Goal: Information Seeking & Learning: Learn about a topic

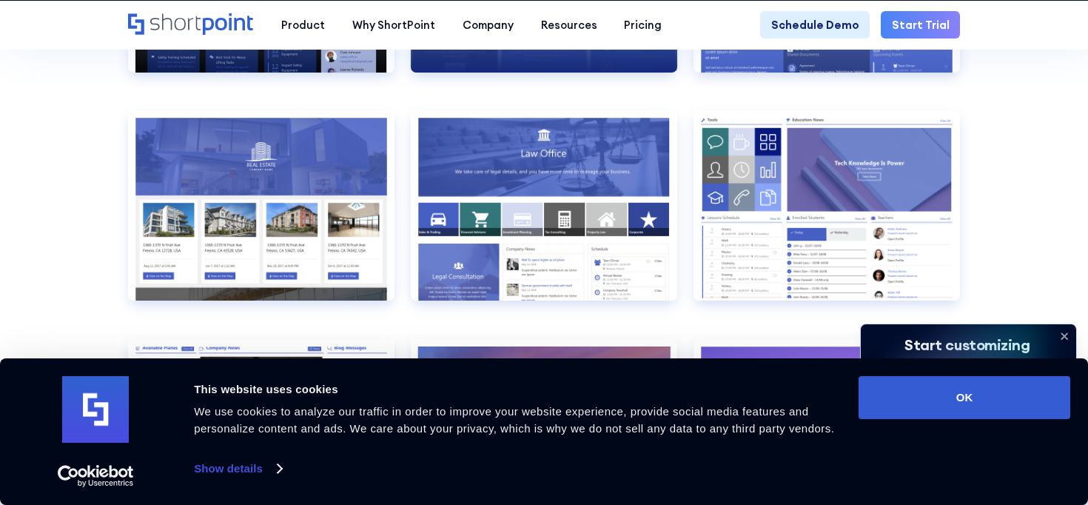
scroll to position [1516, 0]
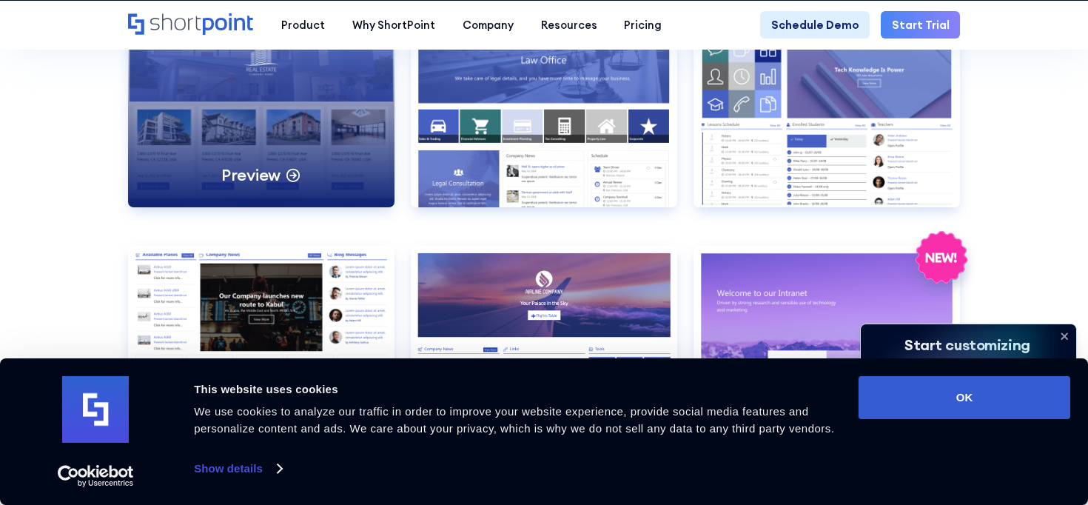
click at [309, 111] on div "Preview" at bounding box center [261, 112] width 266 height 190
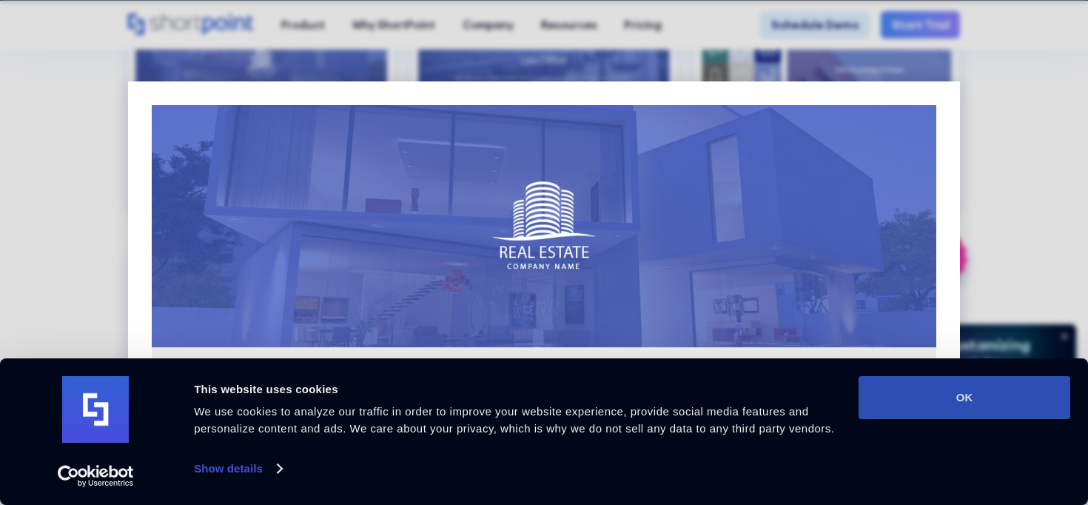
click at [910, 403] on button "OK" at bounding box center [965, 397] width 212 height 43
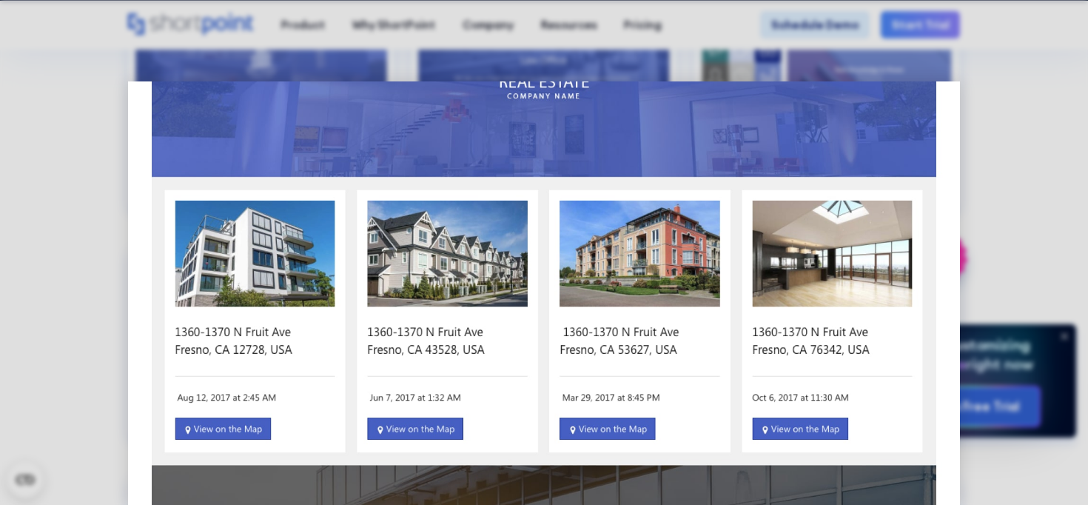
scroll to position [0, 0]
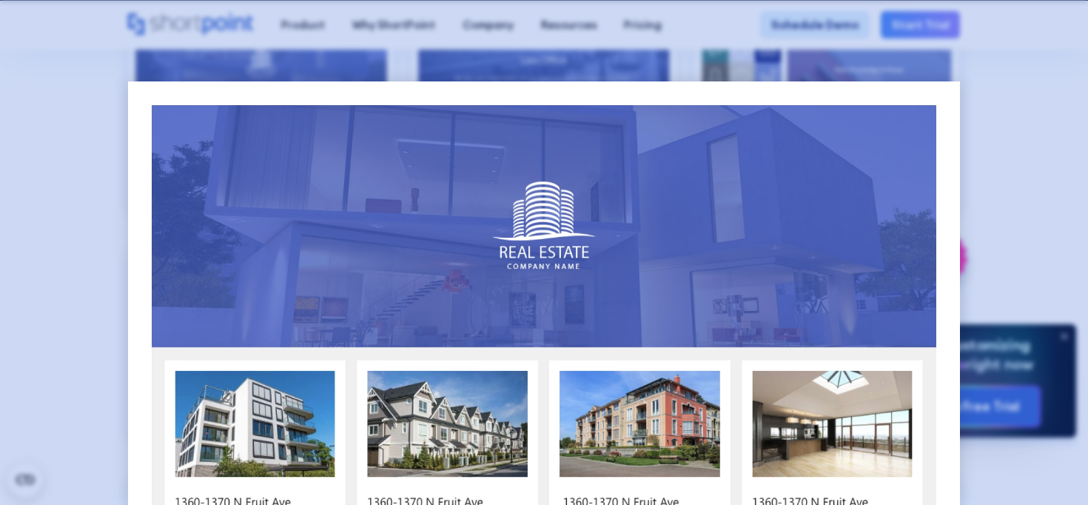
click at [1034, 178] on div at bounding box center [544, 252] width 1088 height 505
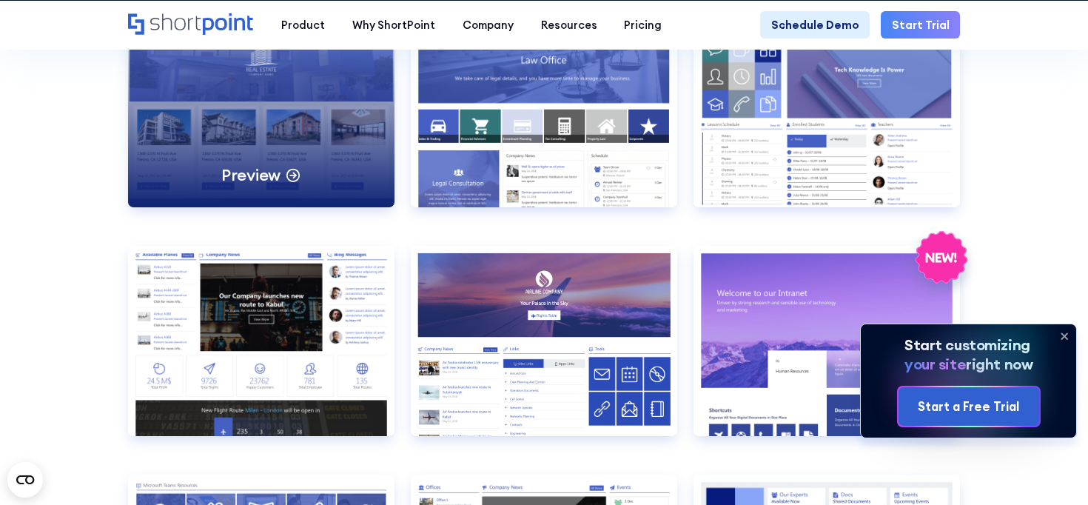
click at [324, 76] on div "Preview" at bounding box center [261, 112] width 266 height 190
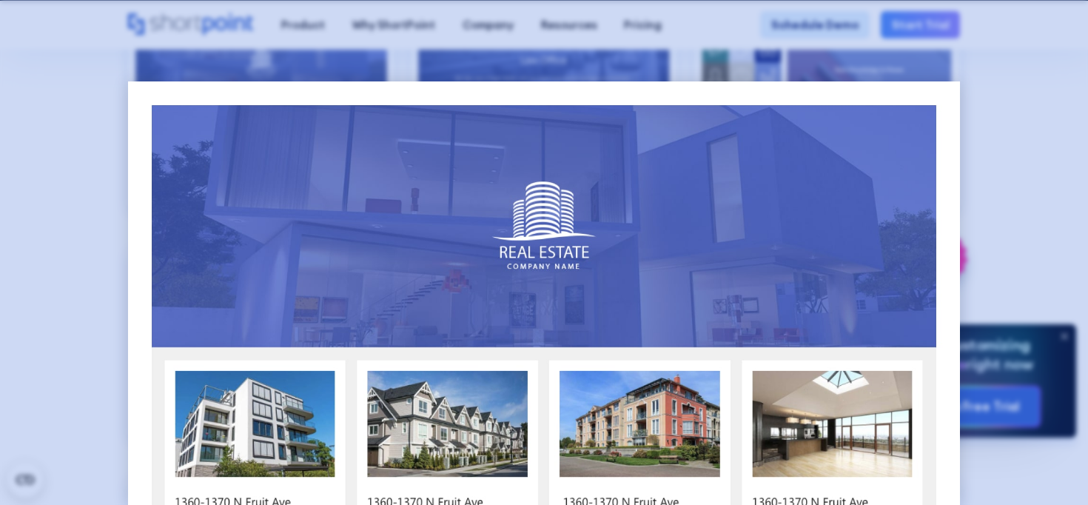
click at [379, 55] on div at bounding box center [544, 252] width 1088 height 505
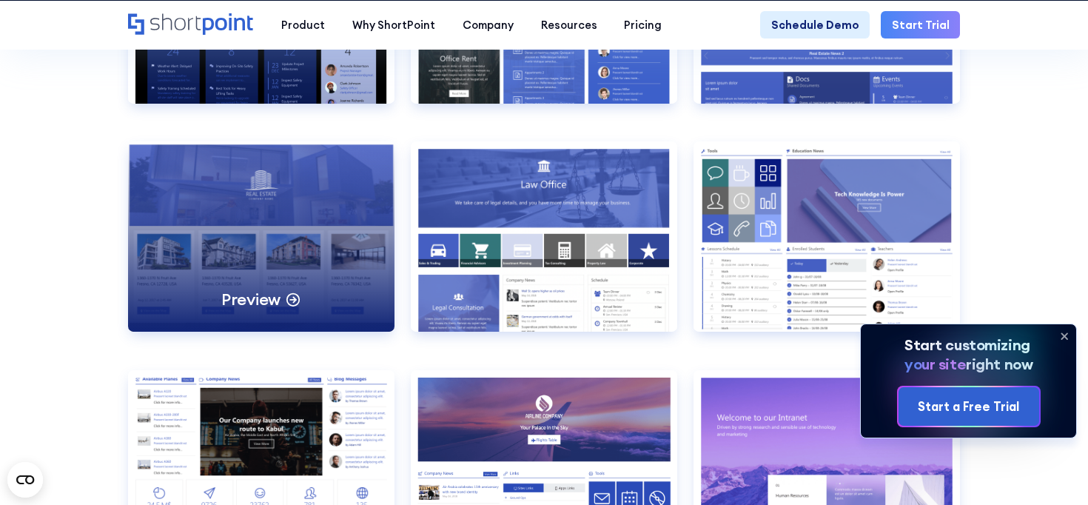
scroll to position [1394, 0]
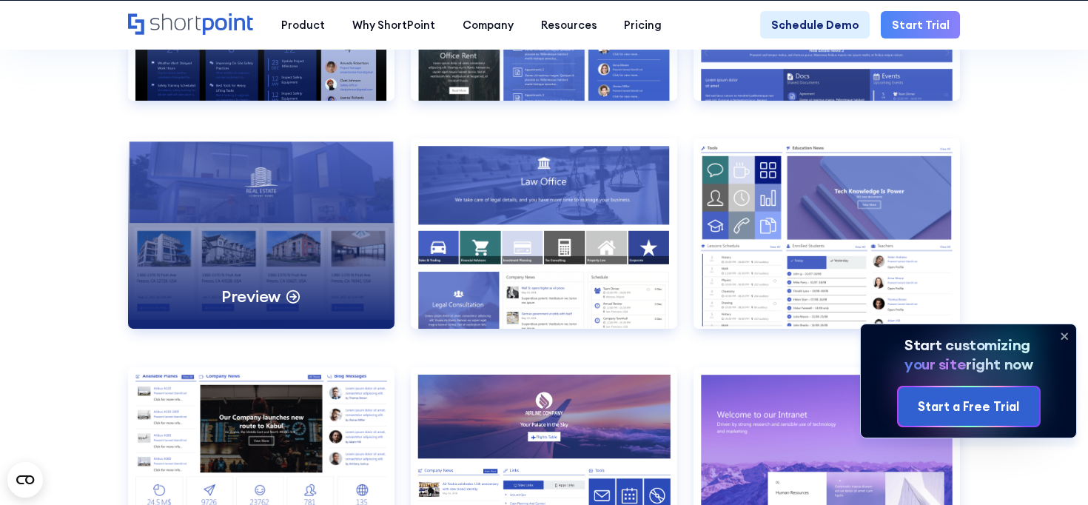
click at [289, 311] on div "Preview" at bounding box center [261, 233] width 266 height 190
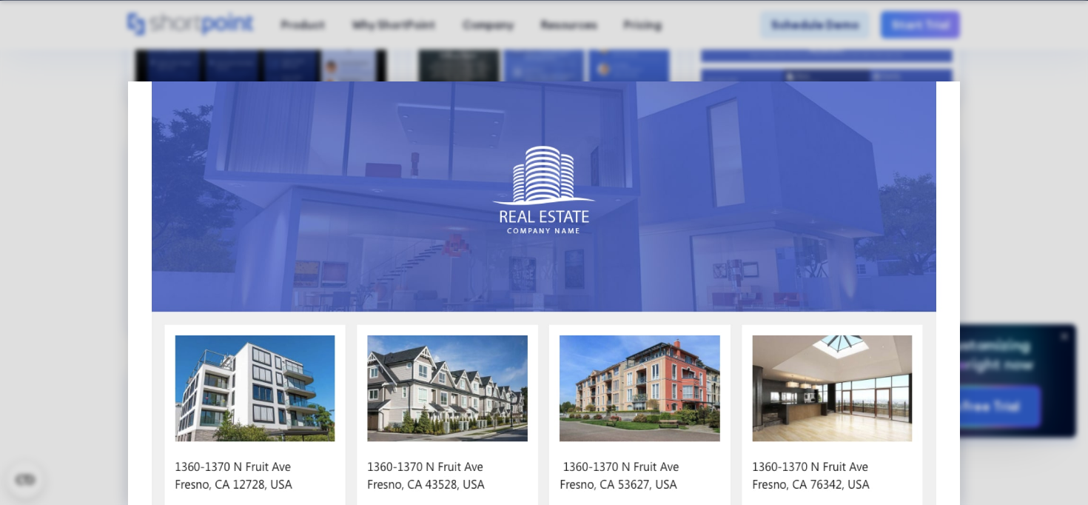
scroll to position [0, 0]
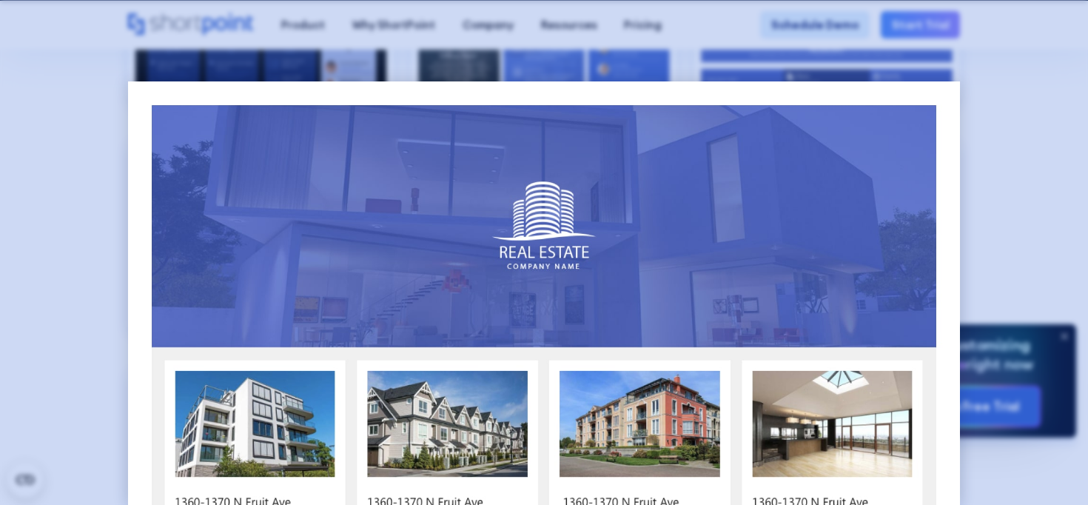
click at [102, 266] on div at bounding box center [544, 252] width 1088 height 505
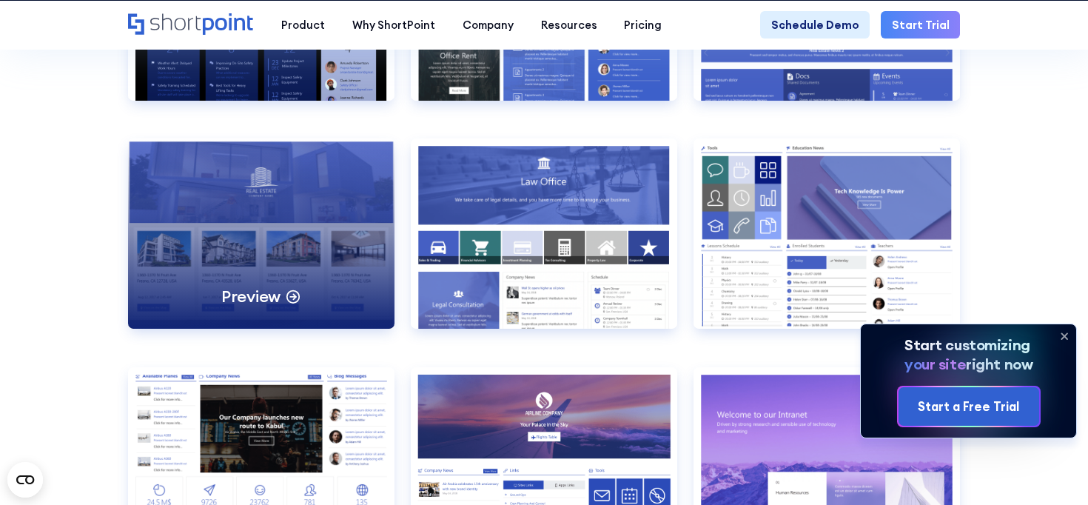
click at [289, 294] on icon at bounding box center [293, 295] width 16 height 16
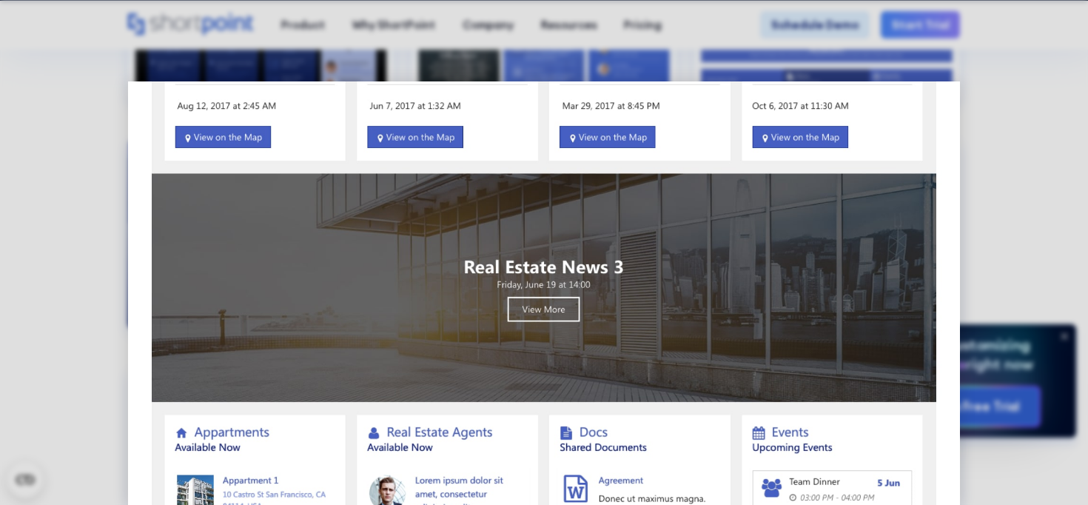
scroll to position [1037, 0]
